Goal: Transaction & Acquisition: Purchase product/service

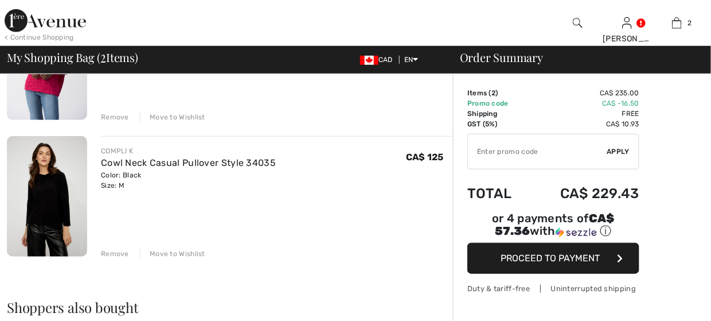
scroll to position [172, 0]
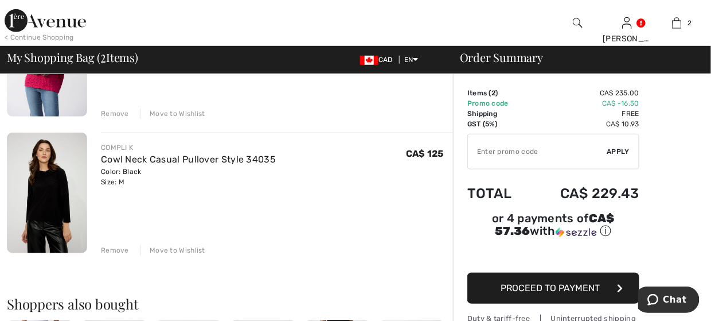
click at [25, 16] on img at bounding box center [45, 20] width 81 height 23
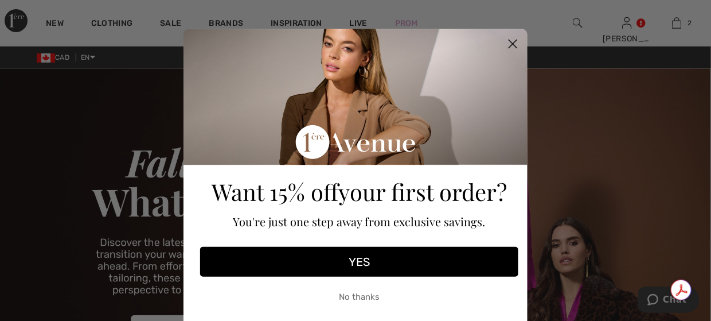
click at [509, 45] on icon "Close dialog" at bounding box center [513, 44] width 8 height 8
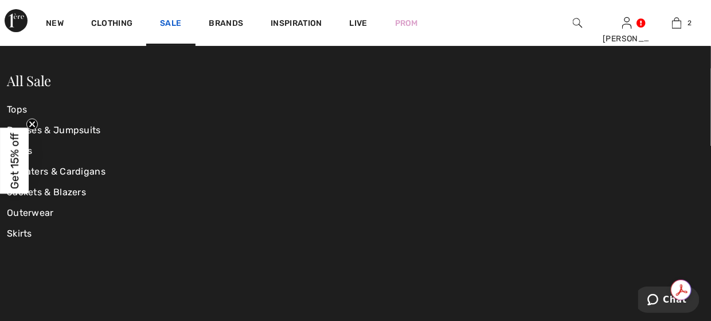
click at [169, 21] on link "Sale" at bounding box center [170, 24] width 21 height 12
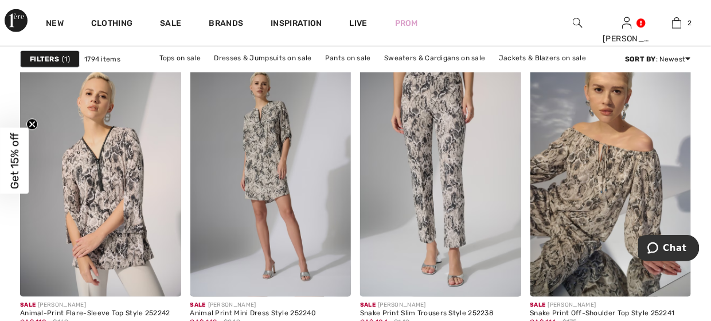
scroll to position [3212, 0]
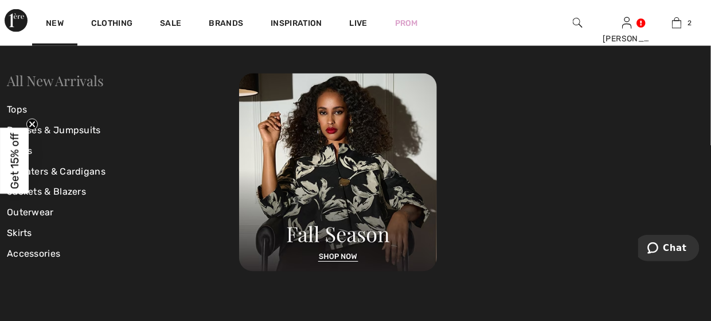
click at [68, 86] on link "All New Arrivals" at bounding box center [55, 80] width 96 height 18
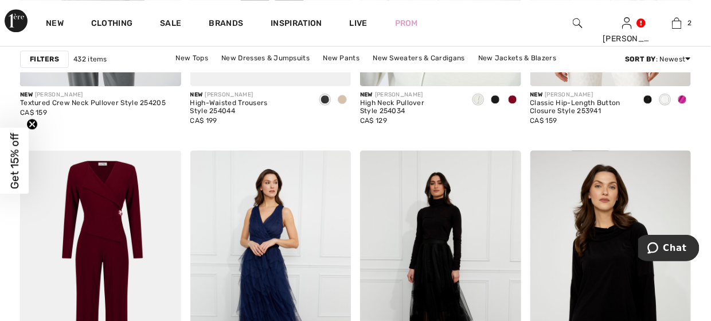
scroll to position [1032, 0]
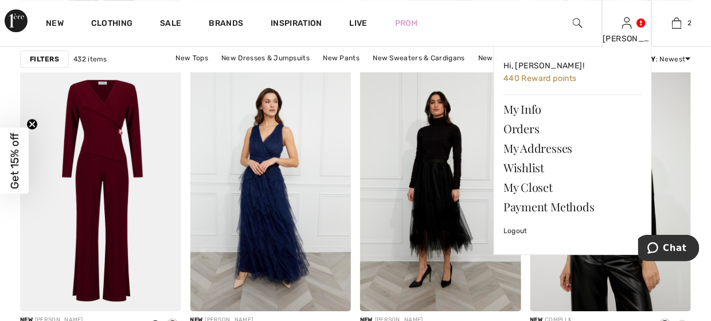
click at [625, 28] on img at bounding box center [627, 23] width 10 height 14
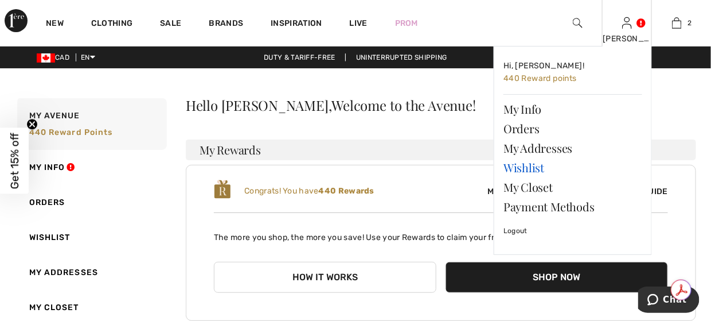
click at [552, 169] on link "Wishlist" at bounding box center [573, 168] width 139 height 20
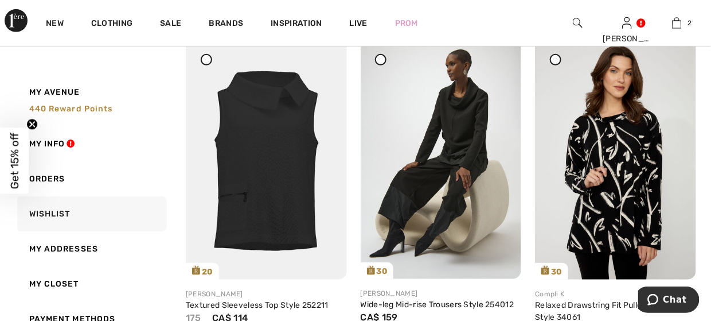
scroll to position [229, 0]
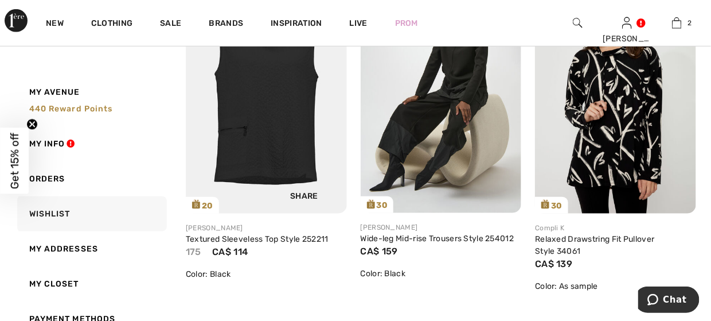
click at [266, 85] on img at bounding box center [266, 92] width 161 height 241
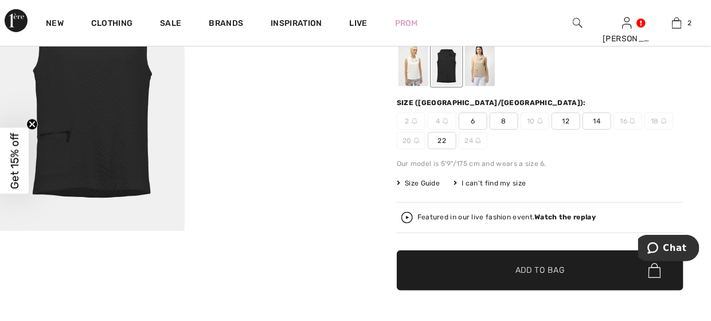
click at [452, 73] on div at bounding box center [447, 64] width 30 height 43
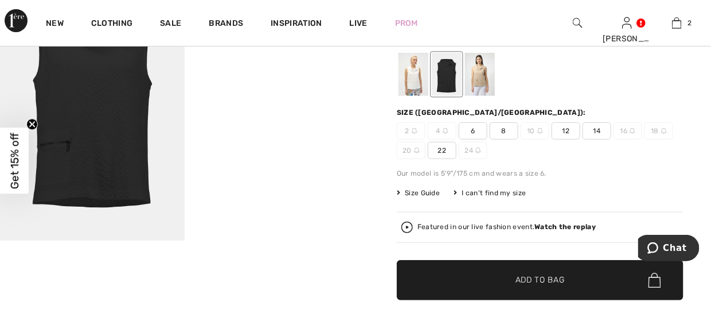
scroll to position [115, 0]
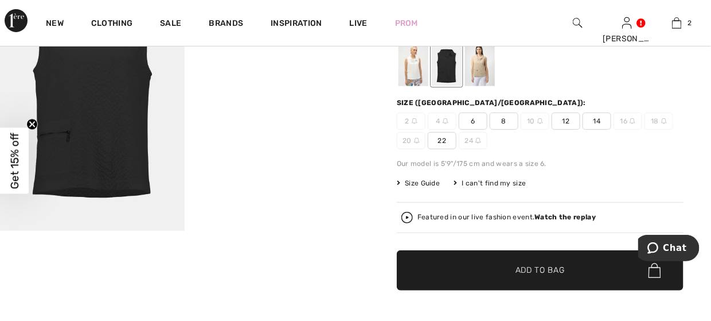
click at [504, 123] on span "8" at bounding box center [504, 120] width 29 height 17
click at [506, 269] on span "✔ Added to Bag" at bounding box center [523, 270] width 70 height 12
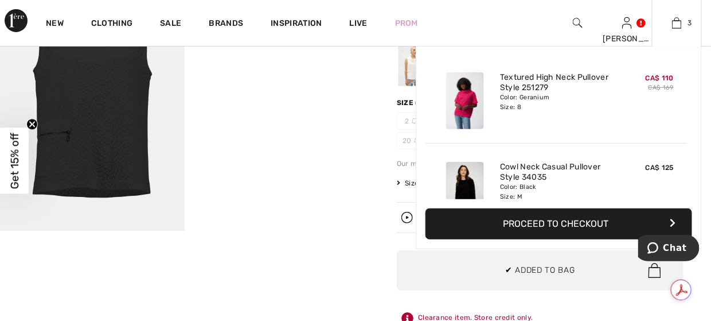
scroll to position [0, 0]
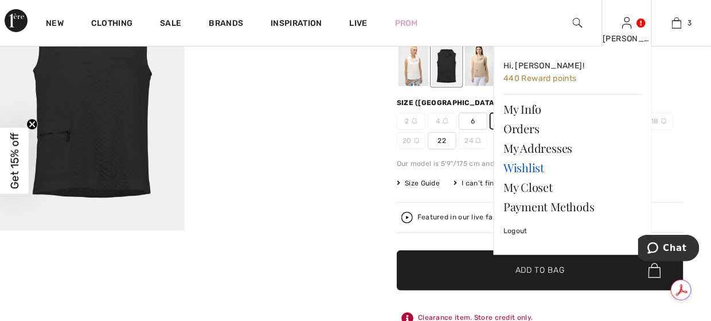
click at [536, 167] on link "Wishlist" at bounding box center [573, 168] width 139 height 20
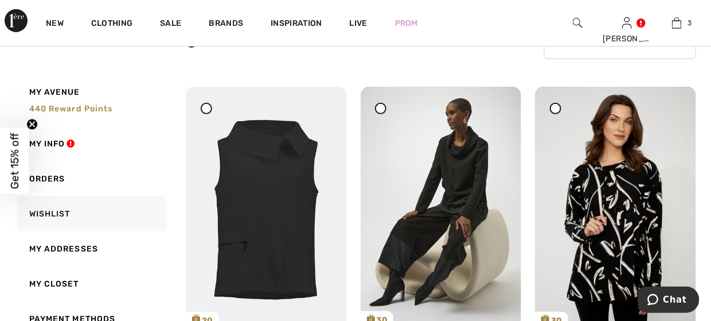
scroll to position [172, 0]
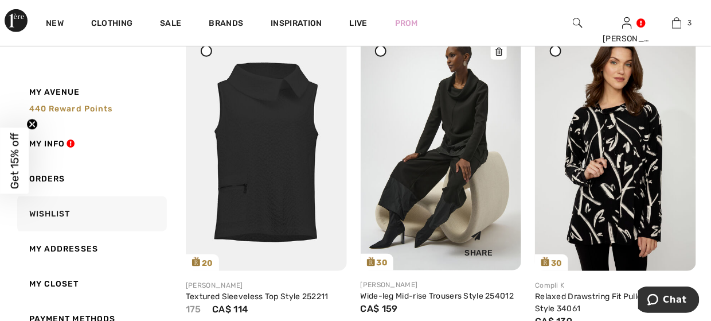
click at [436, 155] on img at bounding box center [441, 149] width 161 height 241
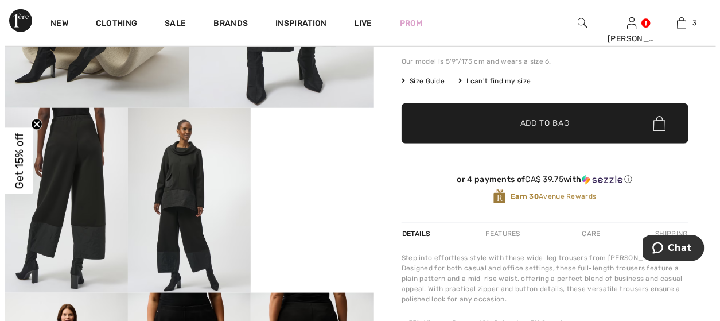
scroll to position [229, 0]
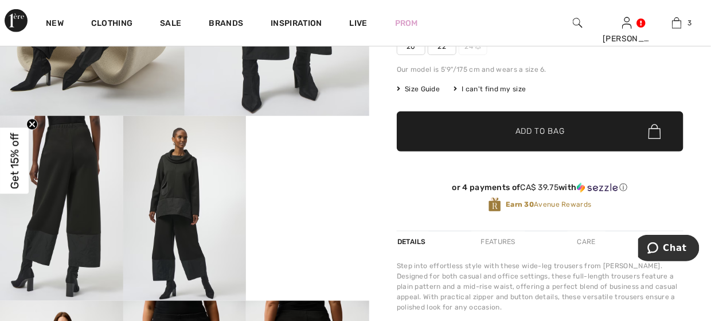
click at [60, 154] on img at bounding box center [61, 208] width 123 height 185
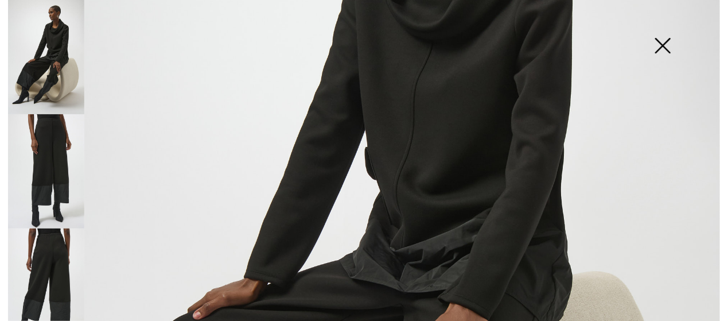
scroll to position [401, 0]
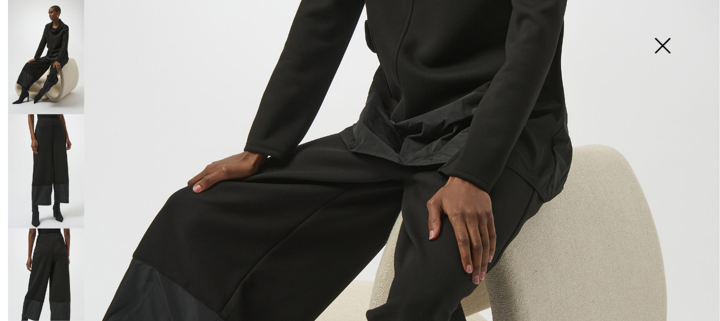
click at [68, 148] on img at bounding box center [46, 171] width 76 height 114
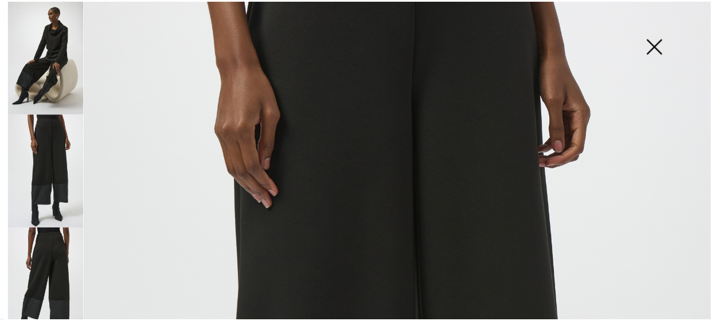
scroll to position [0, 0]
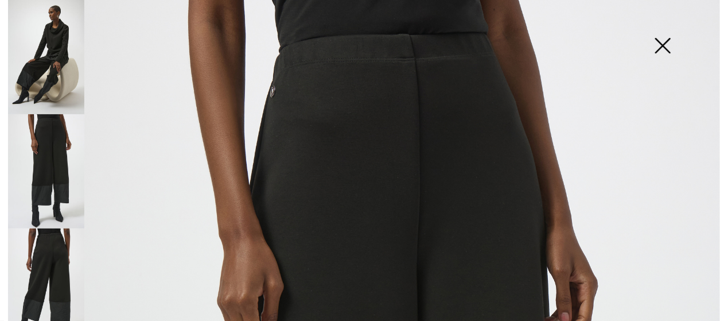
click at [656, 43] on img at bounding box center [662, 46] width 57 height 59
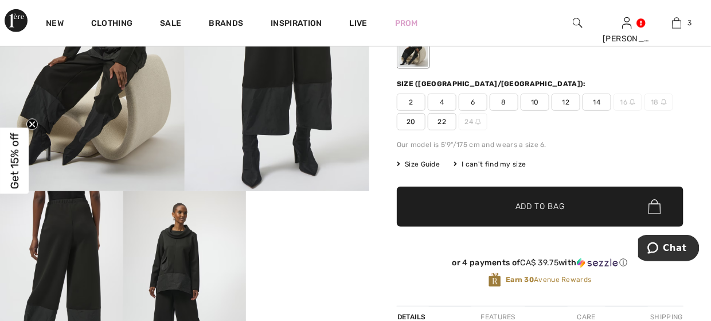
scroll to position [115, 0]
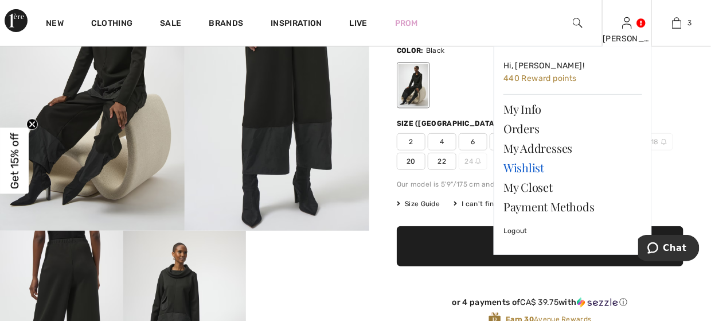
click at [535, 163] on link "Wishlist" at bounding box center [573, 168] width 139 height 20
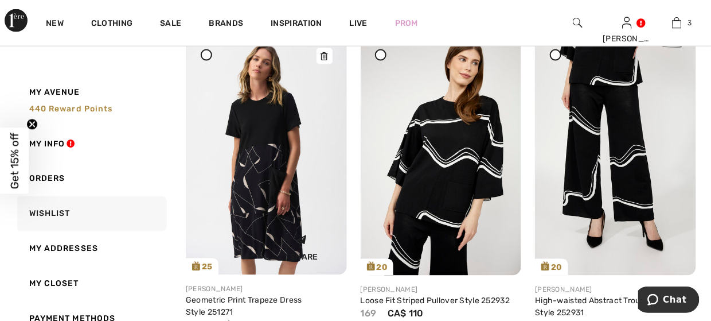
scroll to position [516, 0]
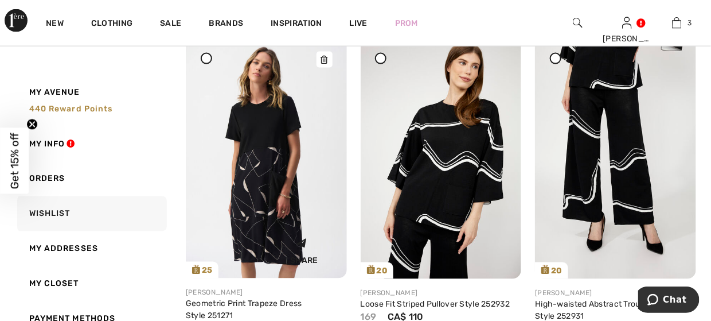
click at [321, 57] on icon at bounding box center [324, 60] width 7 height 8
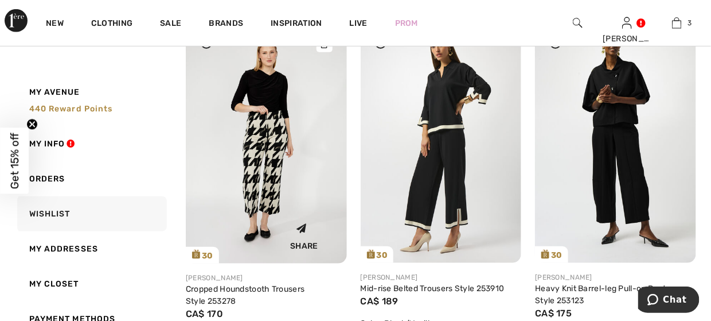
scroll to position [1606, 0]
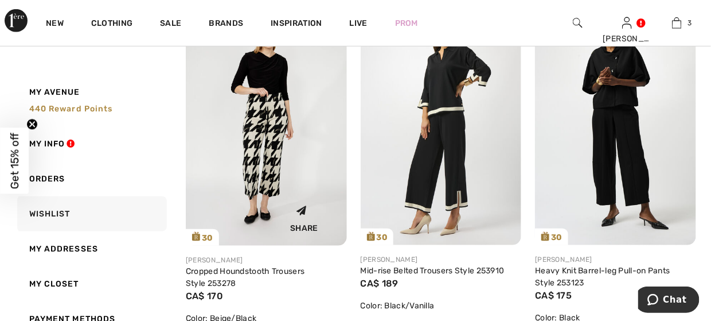
click at [264, 104] on img at bounding box center [266, 124] width 161 height 241
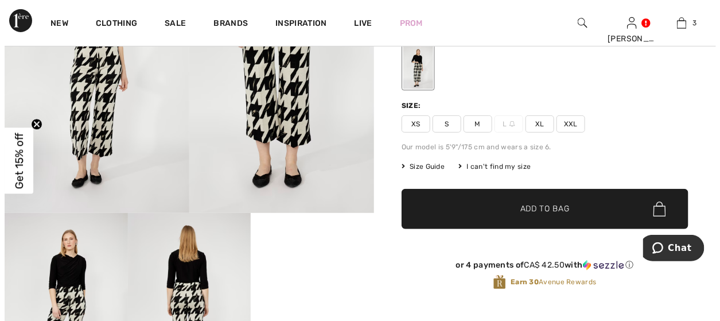
scroll to position [115, 0]
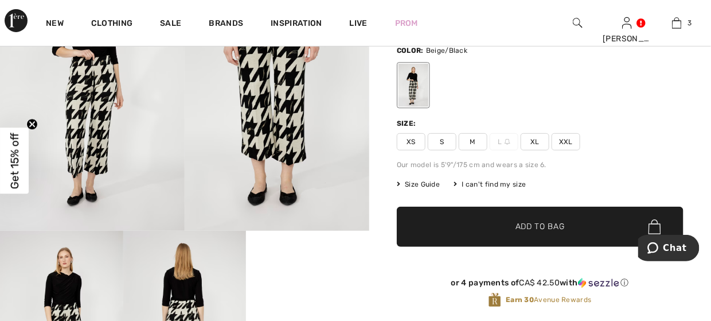
click at [248, 93] on img at bounding box center [277, 92] width 185 height 277
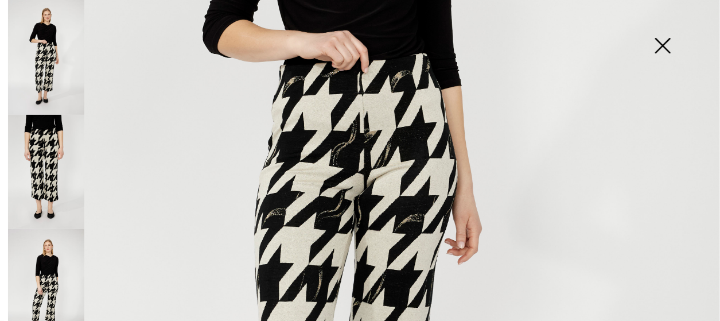
scroll to position [344, 0]
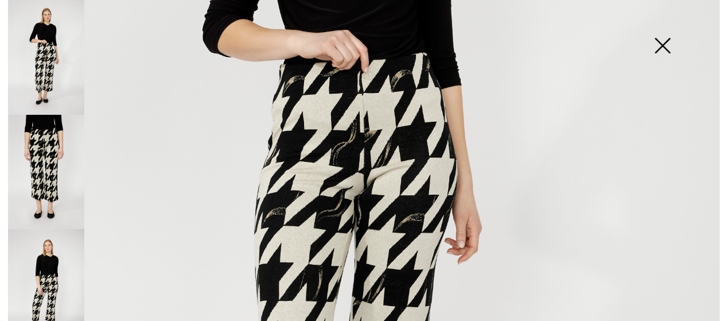
click at [55, 150] on img at bounding box center [46, 172] width 76 height 115
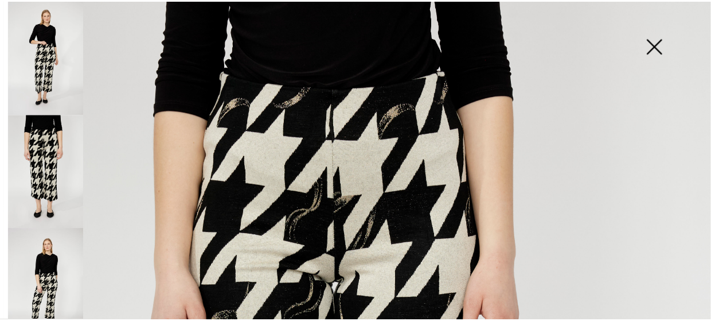
scroll to position [0, 0]
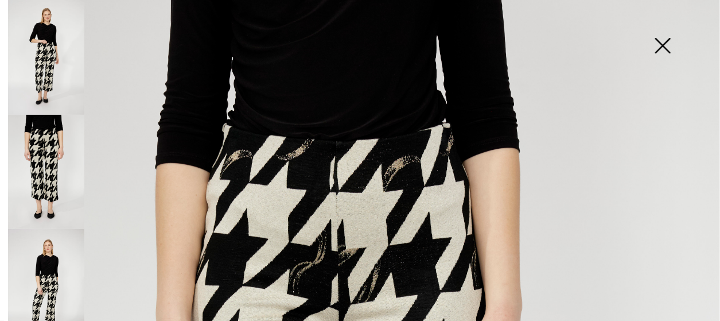
click at [665, 45] on img at bounding box center [662, 46] width 57 height 59
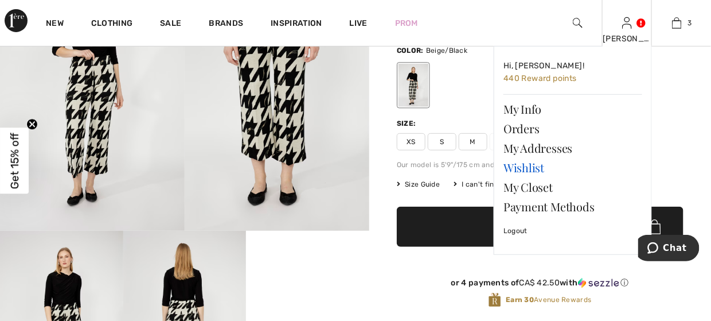
click at [518, 170] on link "Wishlist" at bounding box center [573, 168] width 139 height 20
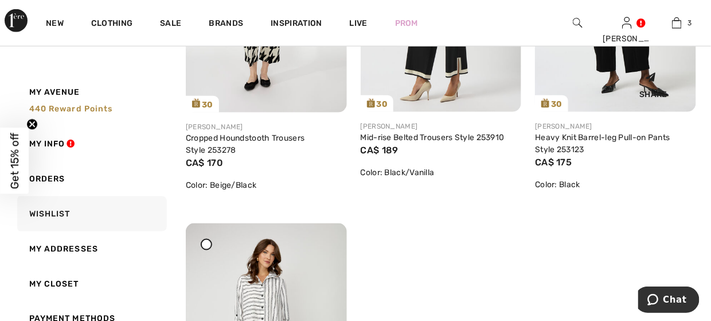
scroll to position [1663, 0]
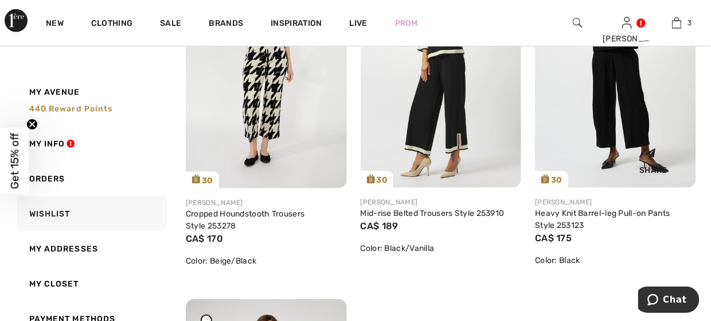
click at [615, 96] on img at bounding box center [615, 67] width 161 height 241
